Goal: Transaction & Acquisition: Purchase product/service

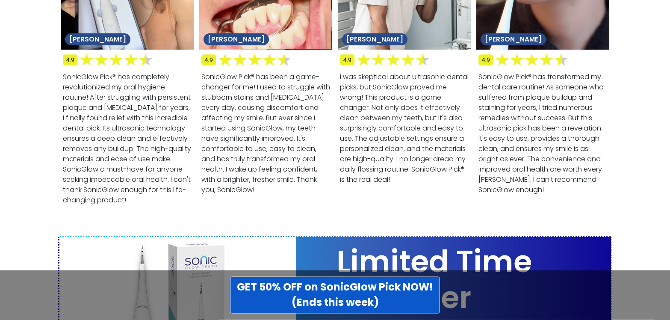
scroll to position [3399, 0]
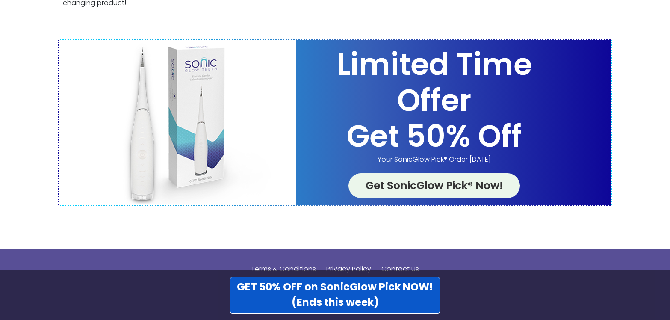
click at [411, 173] on link "Get SonicGlow Pick® Now!" at bounding box center [433, 185] width 171 height 25
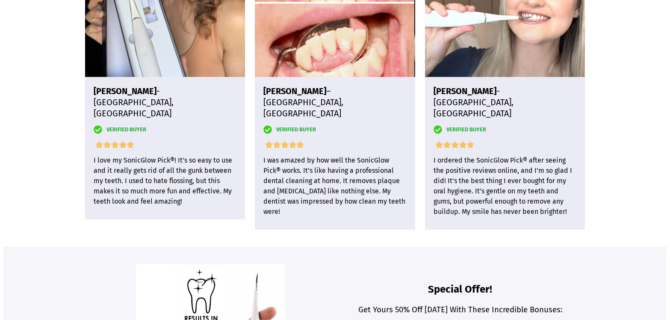
scroll to position [2064, 0]
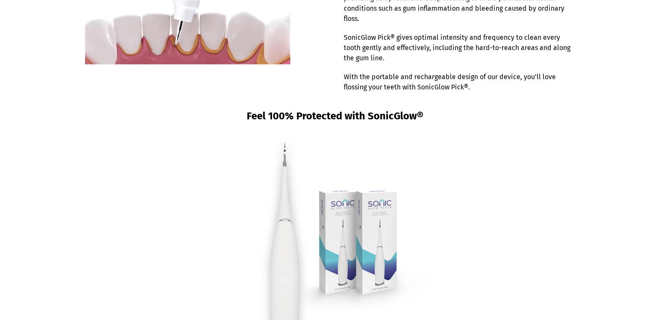
scroll to position [108, 0]
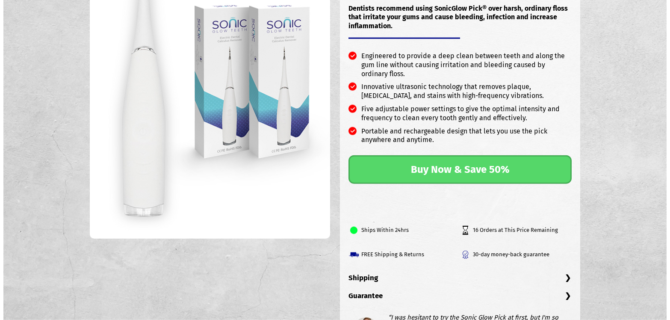
click at [451, 171] on link "Buy Now & Save 50%" at bounding box center [459, 169] width 223 height 29
